Goal: Information Seeking & Learning: Learn about a topic

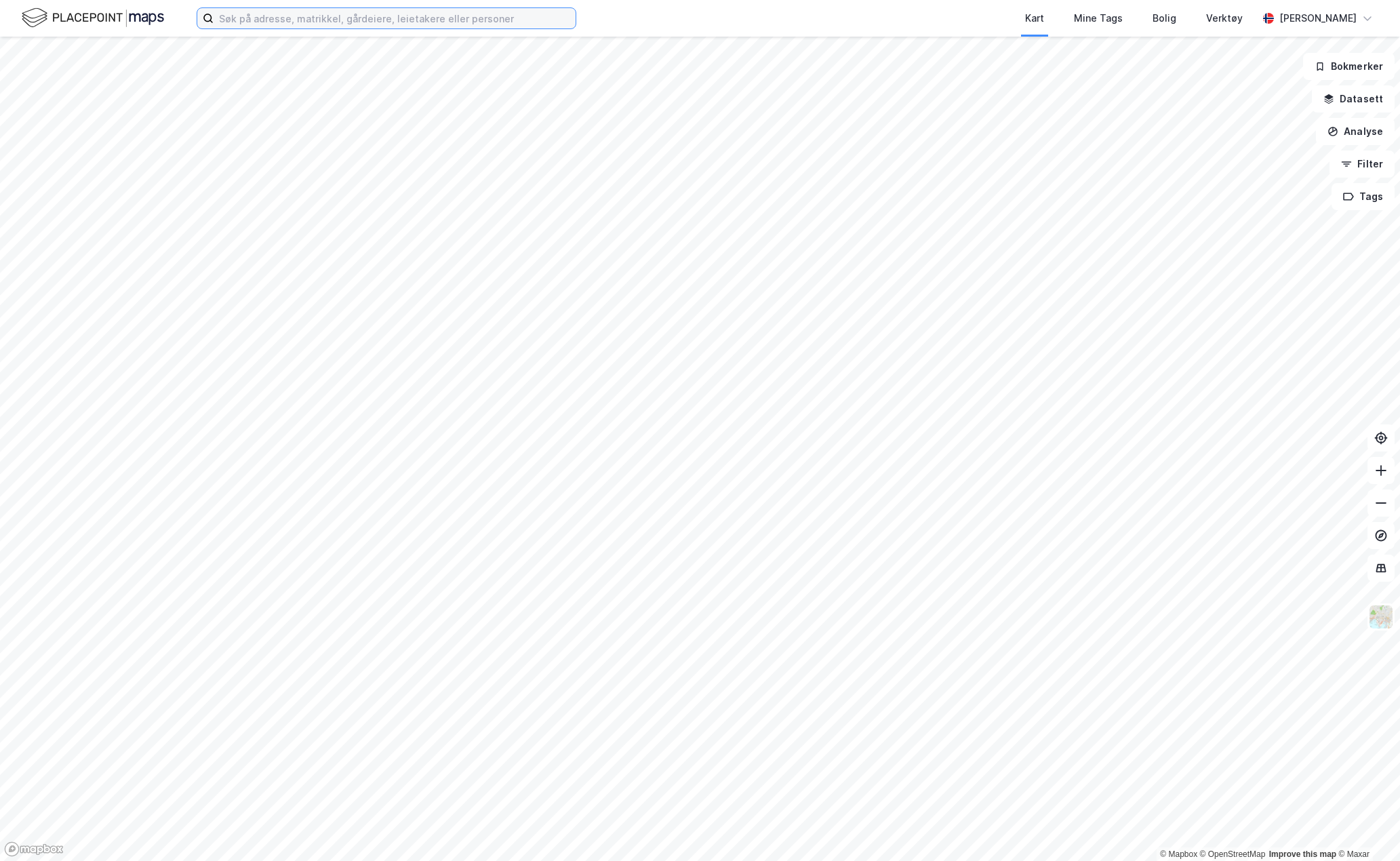
click at [443, 8] on input at bounding box center [394, 18] width 362 height 21
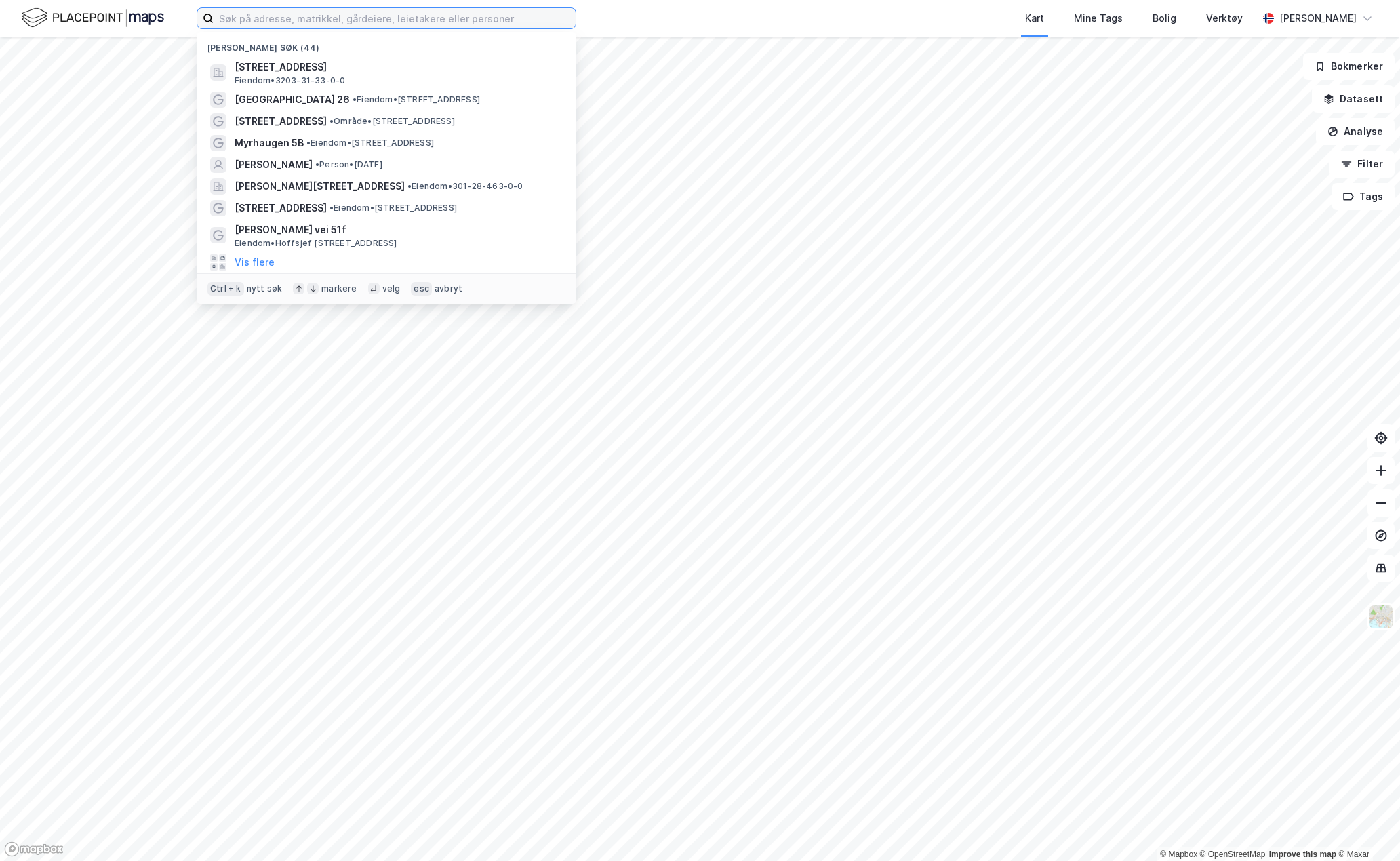
paste input "Kastellhagen 1"
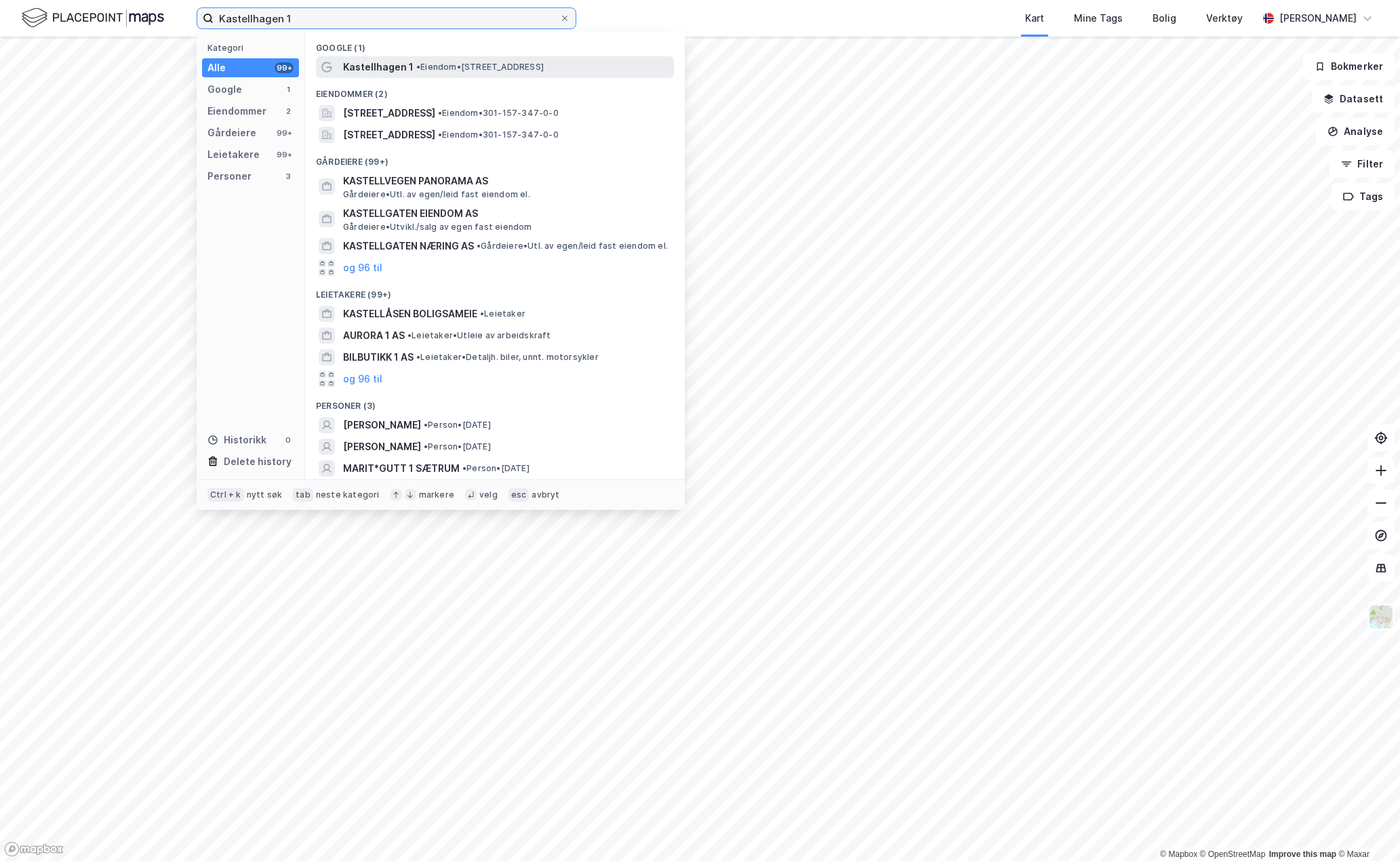
type input "Kastellhagen 1"
click at [483, 66] on span "• Eiendom • [STREET_ADDRESS]" at bounding box center [480, 67] width 127 height 11
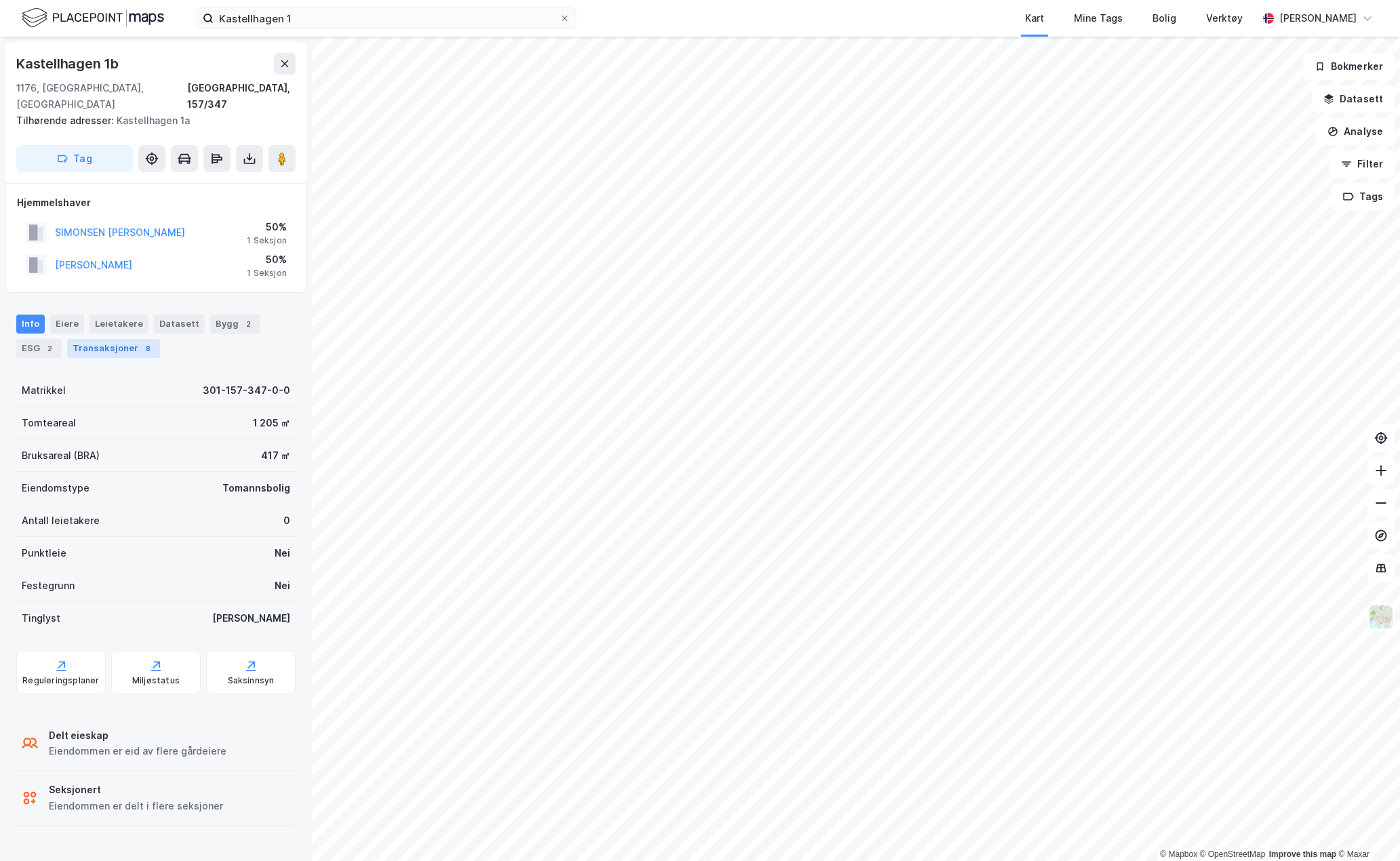
click at [150, 339] on div "Transaksjoner 8" at bounding box center [113, 348] width 93 height 19
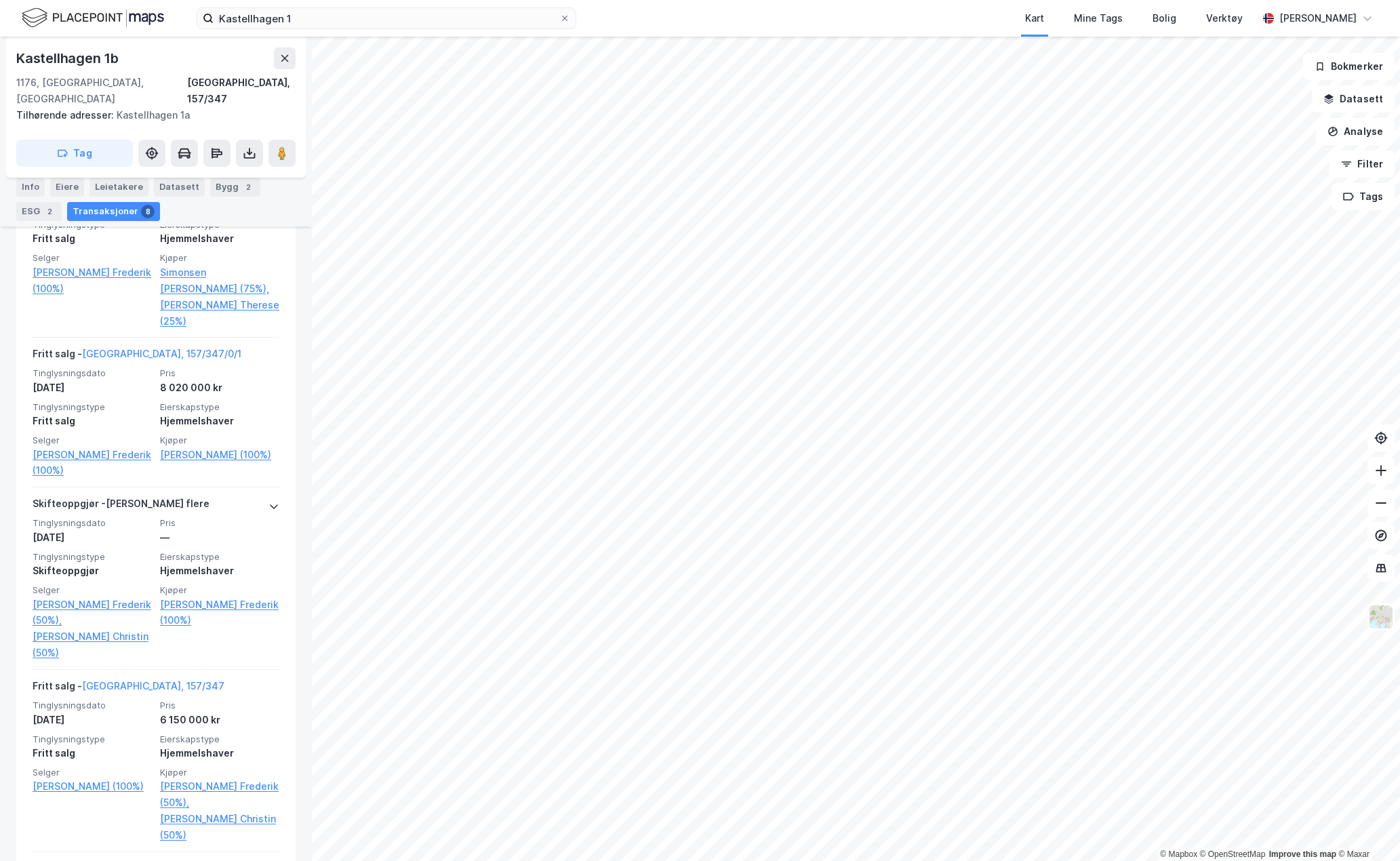
scroll to position [678, 0]
